Goal: Communication & Community: Connect with others

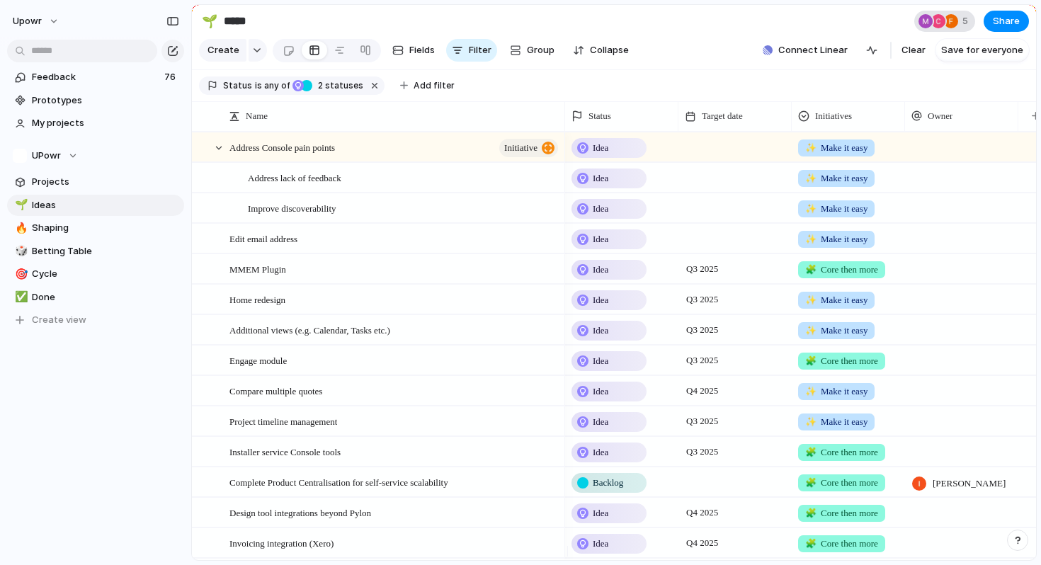
click at [951, 24] on div at bounding box center [951, 21] width 14 height 14
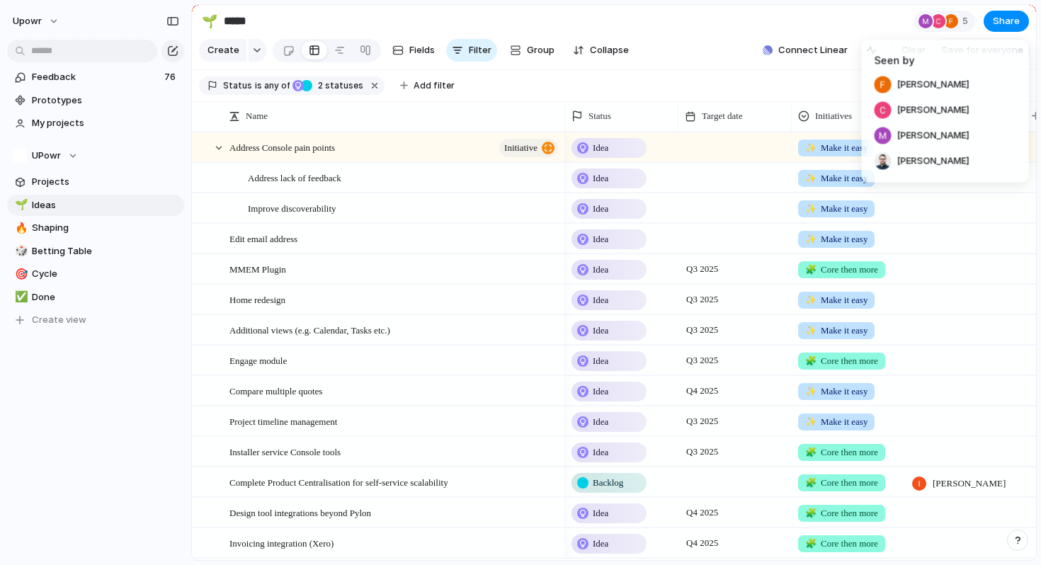
click at [30, 25] on div "Seen by [PERSON_NAME] [PERSON_NAME] [PERSON_NAME] [PERSON_NAME]" at bounding box center [520, 282] width 1041 height 565
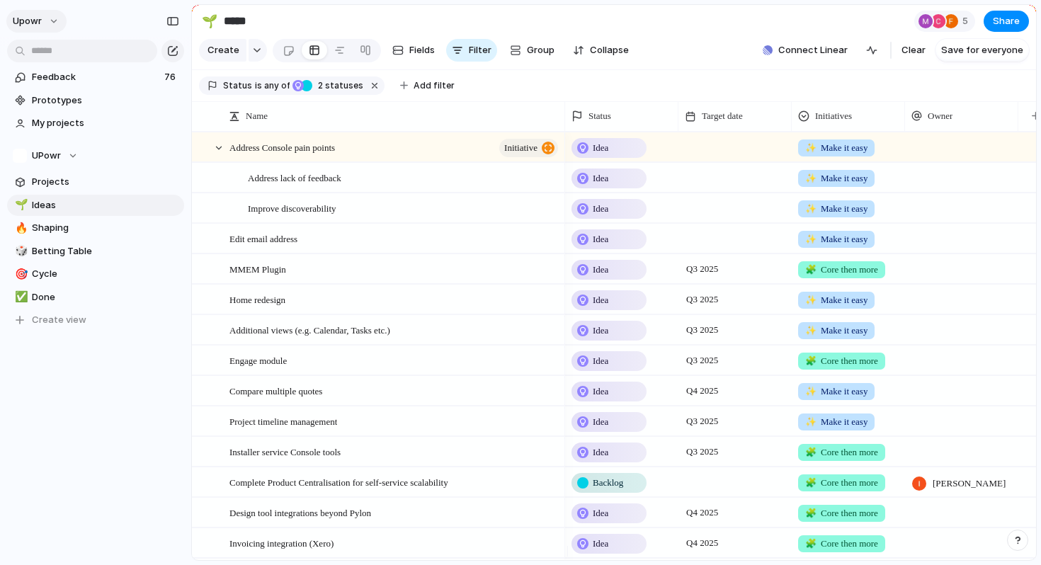
click at [33, 23] on span "upowr" at bounding box center [27, 21] width 29 height 14
click at [66, 79] on span "Invite members" at bounding box center [67, 76] width 68 height 14
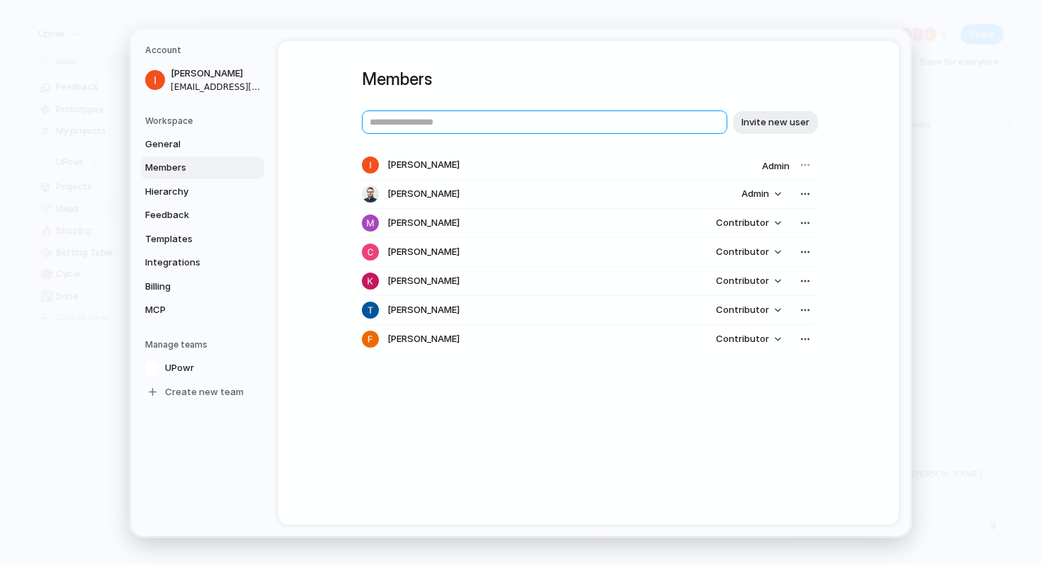
click at [466, 118] on input "text" at bounding box center [544, 121] width 365 height 23
type input "**********"
click at [787, 118] on span "Invite new user" at bounding box center [775, 122] width 68 height 14
